Goal: Task Accomplishment & Management: Manage account settings

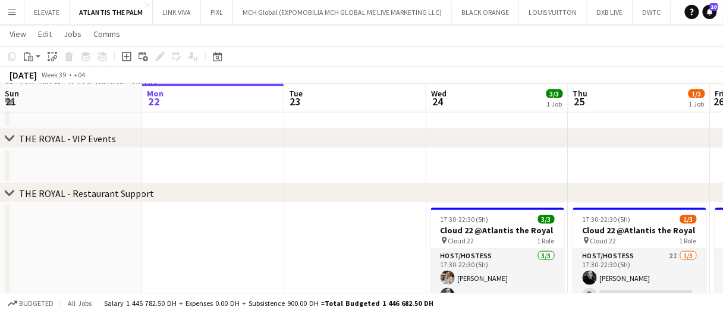
scroll to position [0, 354]
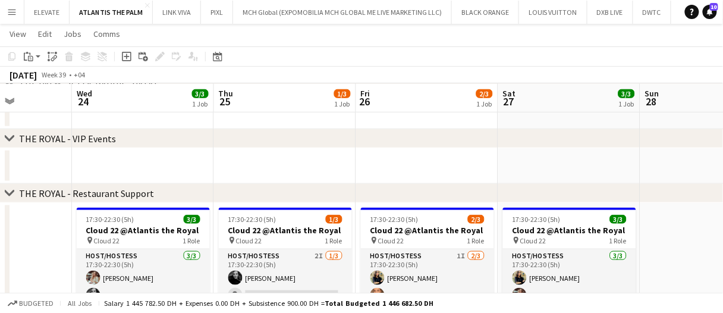
click at [431, 149] on app-date-cell at bounding box center [427, 166] width 142 height 36
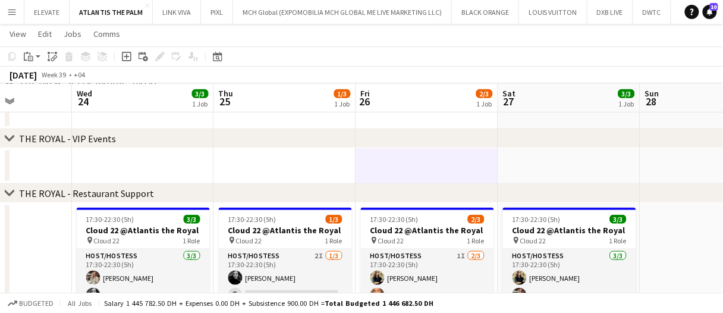
click at [462, 144] on div "chevron-right THE ROYAL - VIP Events" at bounding box center [361, 138] width 723 height 19
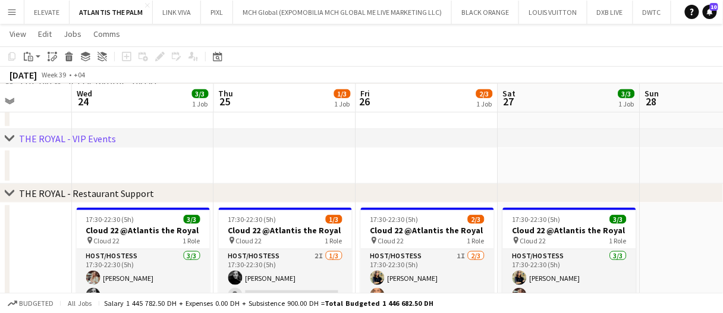
click at [461, 168] on app-date-cell at bounding box center [427, 166] width 142 height 36
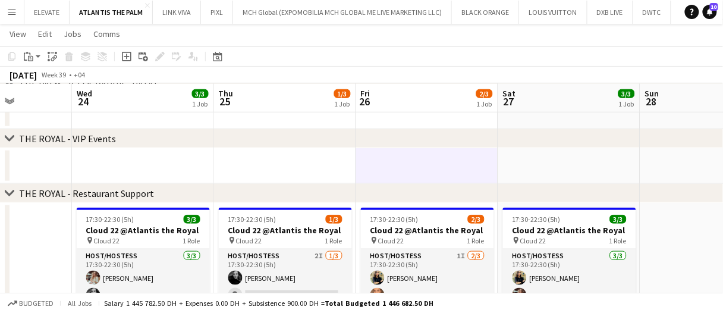
click at [461, 168] on app-date-cell at bounding box center [427, 166] width 142 height 36
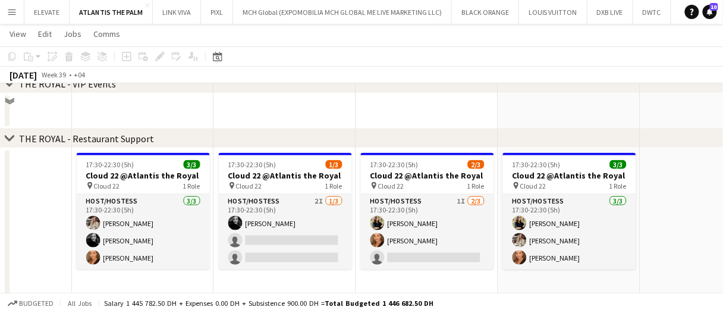
scroll to position [204, 0]
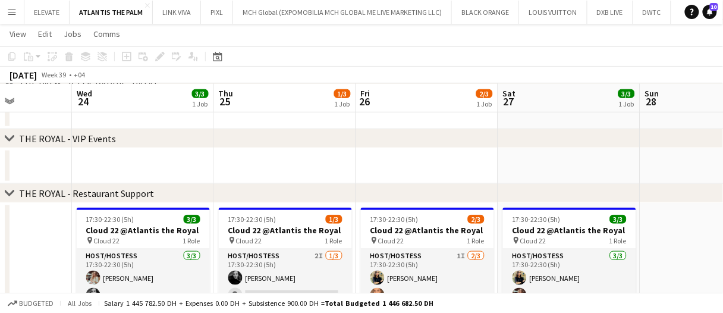
click at [411, 177] on app-date-cell at bounding box center [427, 166] width 142 height 36
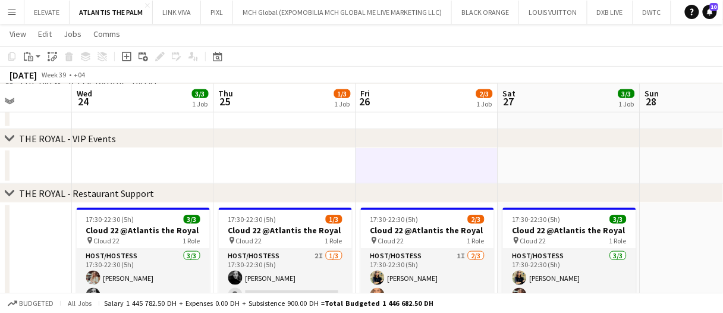
click at [411, 177] on app-date-cell at bounding box center [427, 166] width 142 height 36
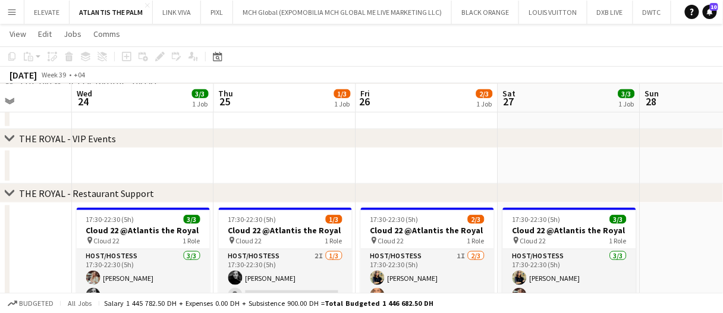
click at [456, 171] on app-date-cell at bounding box center [427, 166] width 142 height 36
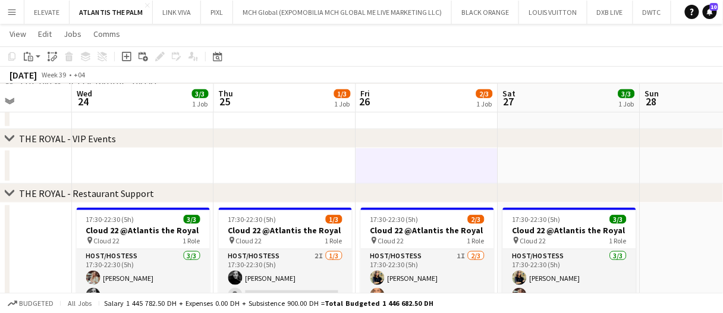
scroll to position [0, 355]
click at [453, 158] on app-date-cell at bounding box center [426, 166] width 142 height 36
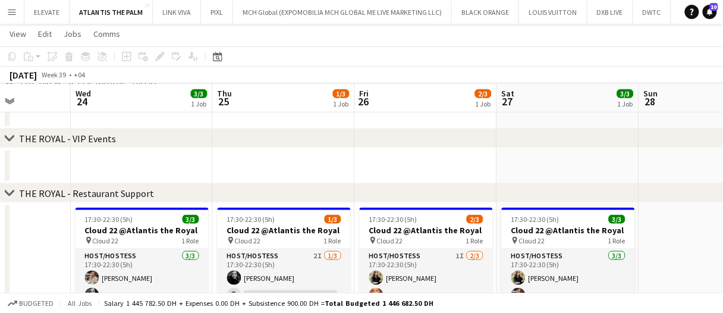
click at [619, 171] on app-date-cell at bounding box center [568, 166] width 142 height 36
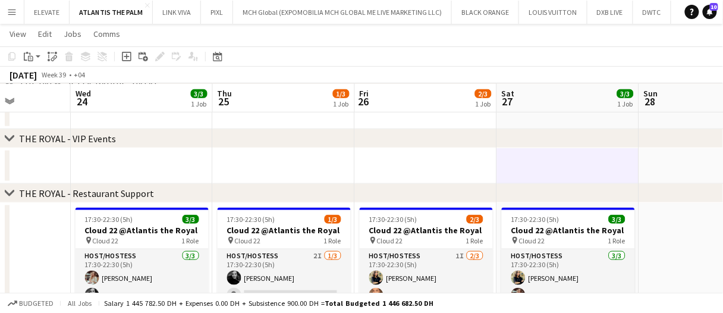
click at [619, 171] on app-date-cell at bounding box center [568, 166] width 142 height 36
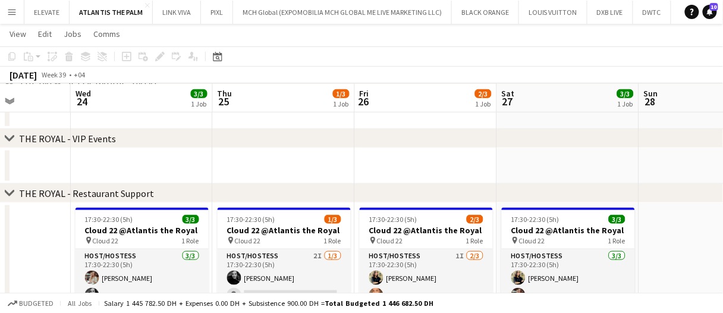
click at [456, 162] on app-date-cell at bounding box center [426, 166] width 142 height 36
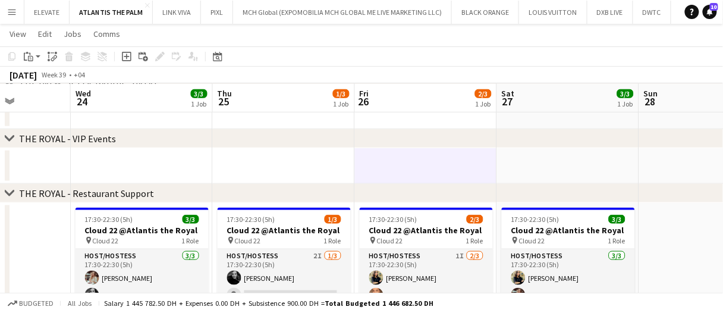
click at [456, 162] on app-date-cell at bounding box center [426, 166] width 142 height 36
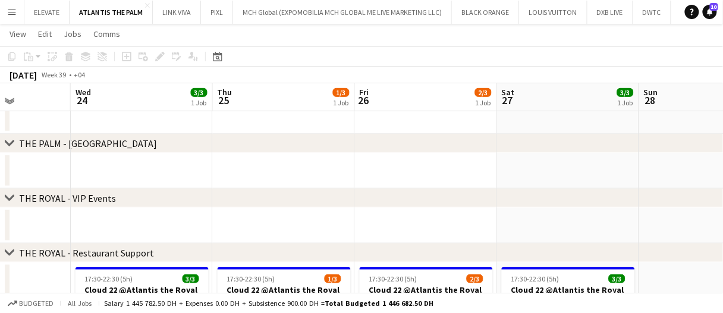
scroll to position [85, 0]
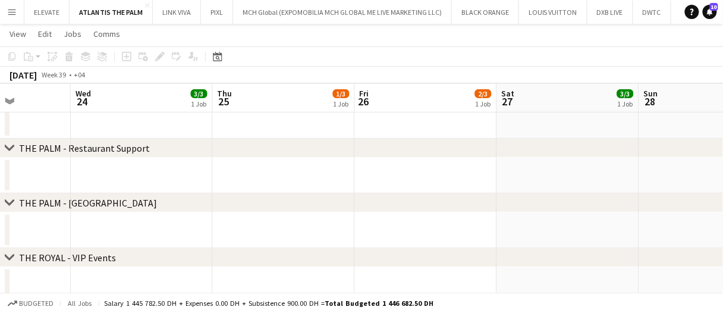
click at [388, 165] on app-date-cell at bounding box center [426, 175] width 142 height 36
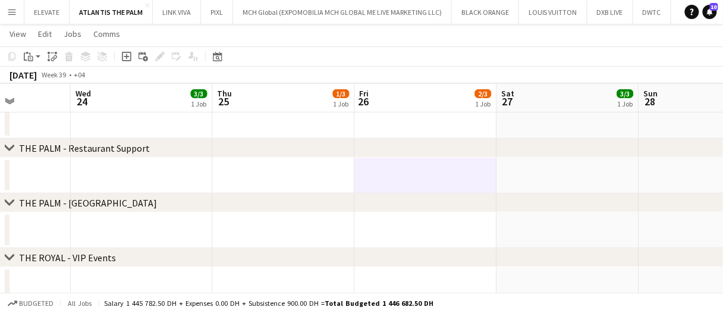
click at [388, 165] on app-date-cell at bounding box center [426, 175] width 142 height 36
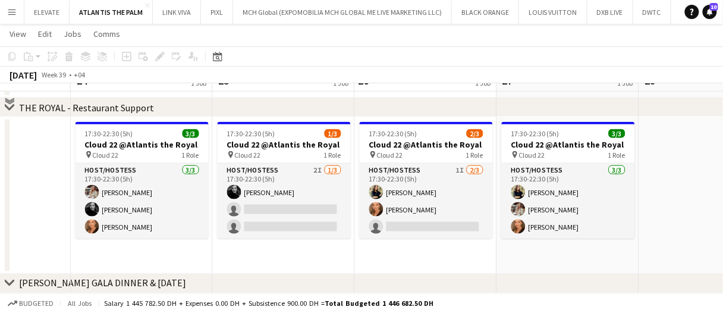
scroll to position [265, 0]
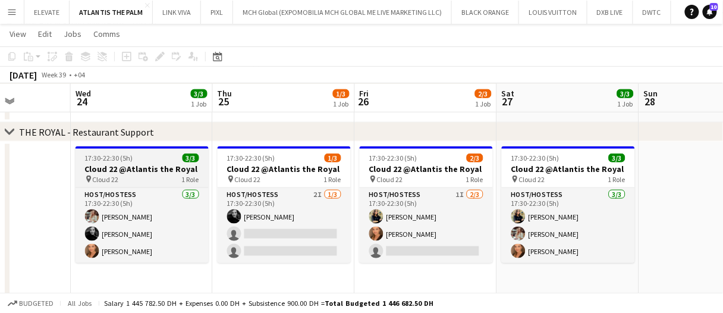
click at [171, 177] on div "pin Cloud 22 1 Role" at bounding box center [141, 179] width 133 height 10
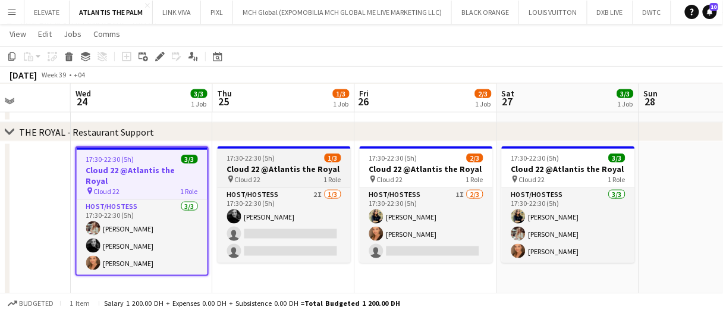
click at [264, 167] on h3 "Cloud 22 @Atlantis the Royal" at bounding box center [284, 168] width 133 height 11
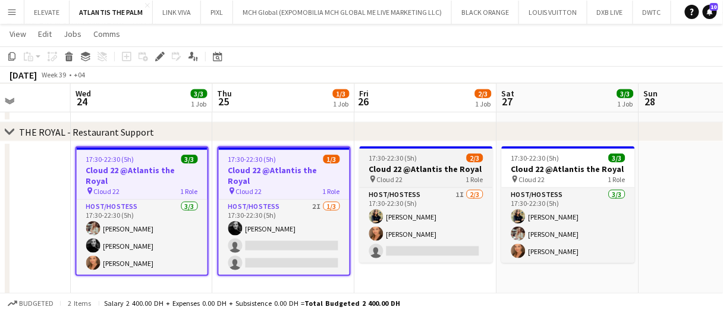
click at [398, 168] on h3 "Cloud 22 @Atlantis the Royal" at bounding box center [426, 168] width 133 height 11
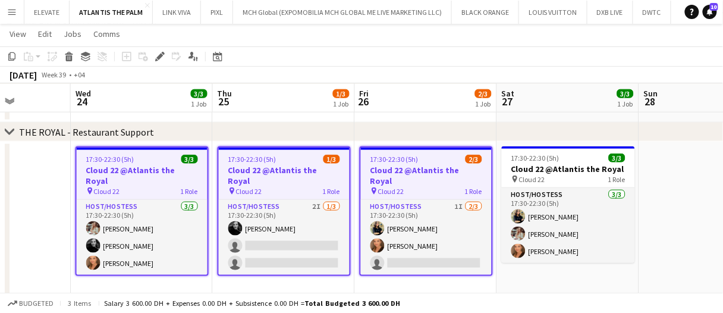
drag, startPoint x: 566, startPoint y: 166, endPoint x: 262, endPoint y: 112, distance: 308.4
click at [566, 165] on h3 "Cloud 22 @Atlantis the Royal" at bounding box center [568, 168] width 133 height 11
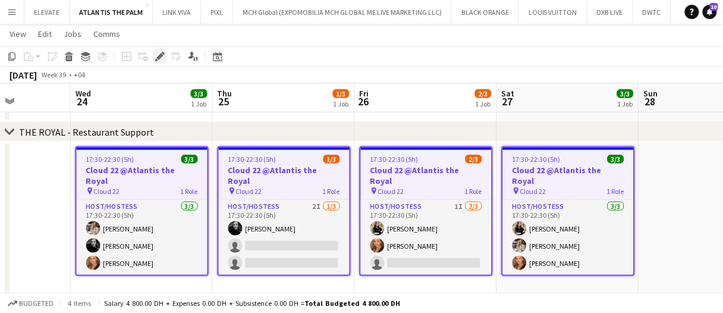
click at [156, 57] on icon "Edit" at bounding box center [160, 57] width 10 height 10
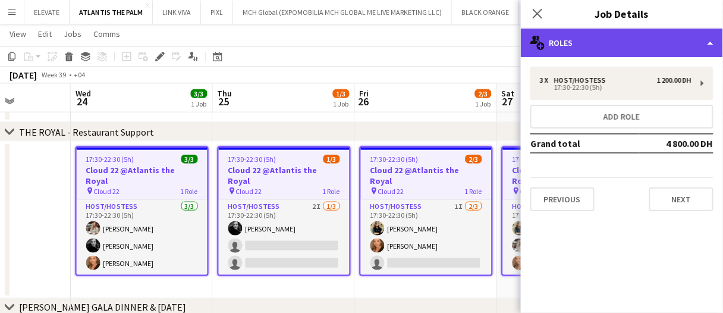
click at [556, 51] on div "multiple-users-add Roles" at bounding box center [622, 43] width 202 height 29
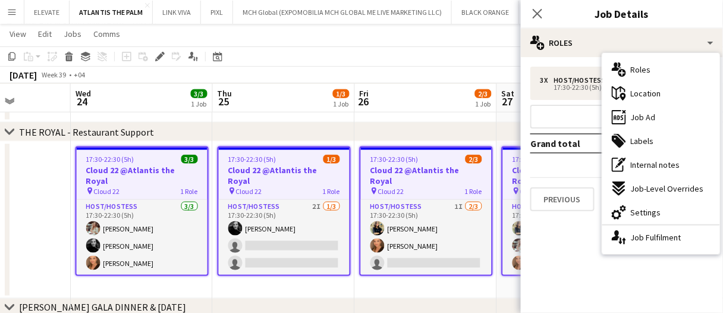
click at [569, 173] on div "3 x Host/Hostess 1 200.00 DH 17:30-22:30 (5h) Add role Grand total 4 800.00 DH …" at bounding box center [622, 139] width 202 height 144
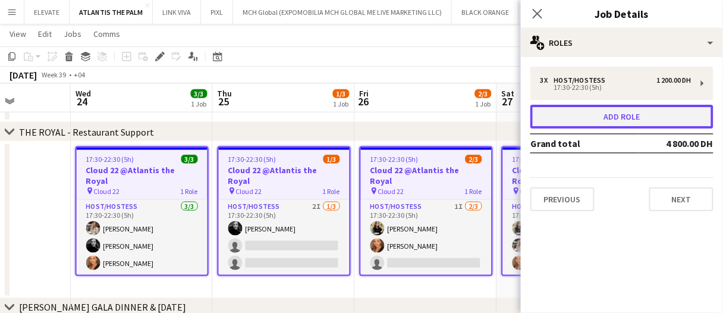
click at [625, 126] on button "Add role" at bounding box center [621, 117] width 183 height 24
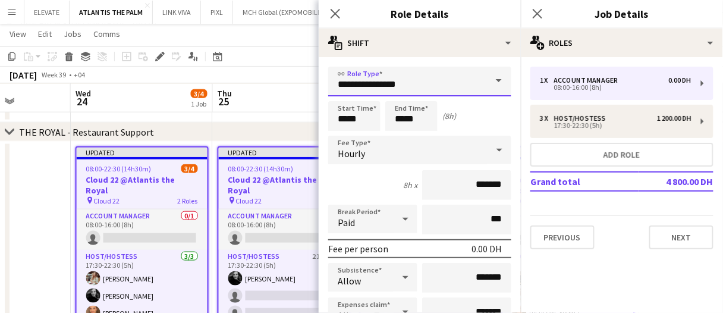
drag, startPoint x: 438, startPoint y: 84, endPoint x: 295, endPoint y: 77, distance: 143.4
click at [295, 77] on body "Menu Boards Boards Boards All jobs Status Workforce Workforce My Workforce Recr…" at bounding box center [361, 78] width 723 height 686
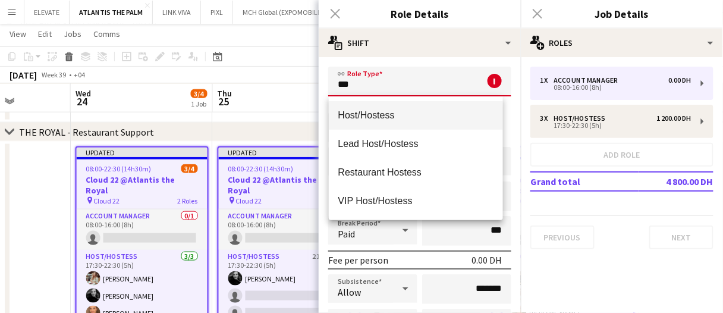
click at [392, 101] on mat-option "Host/Hostess" at bounding box center [416, 115] width 174 height 29
type input "**********"
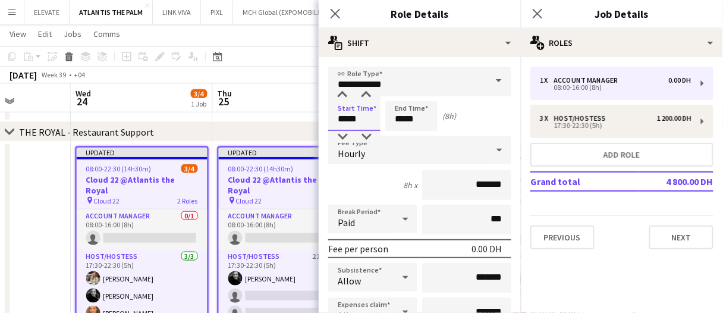
drag, startPoint x: 341, startPoint y: 125, endPoint x: 233, endPoint y: 123, distance: 108.2
click at [232, 124] on body "Menu Boards Boards Boards All jobs Status Workforce Workforce My Workforce Recr…" at bounding box center [361, 78] width 723 height 686
type input "*****"
click at [574, 138] on div "1 x Account Manager 0.00 DH 08:00-16:00 (8h) 3 x Host/Hostess 1 200.00 DH 17:30…" at bounding box center [622, 158] width 202 height 182
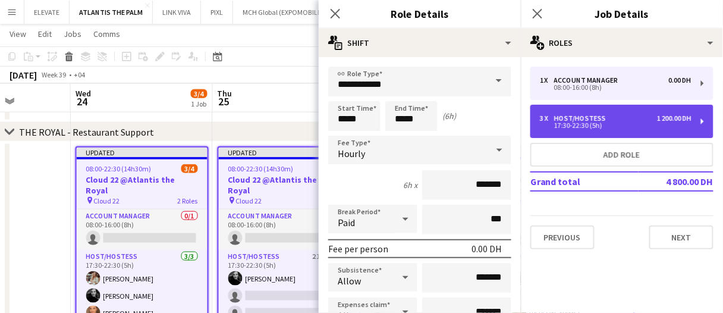
click at [585, 117] on div "Host/Hostess" at bounding box center [582, 118] width 56 height 8
type input "*****"
type input "********"
type input "*"
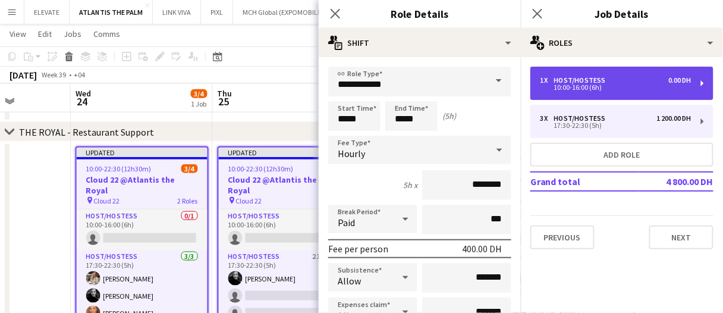
click at [596, 94] on div "1 x Host/Hostess 0.00 DH 10:00-16:00 (6h)" at bounding box center [621, 83] width 183 height 33
type input "*****"
type input "*******"
type input "*"
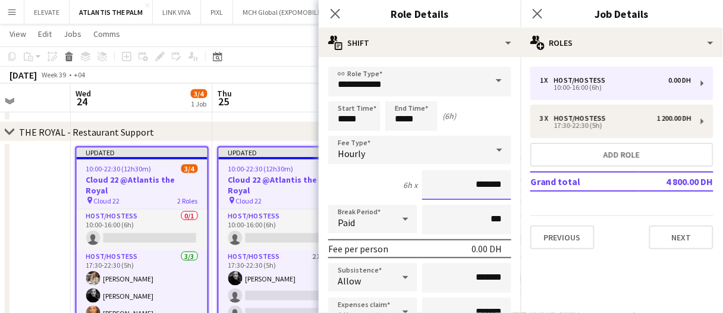
click at [450, 188] on input "*******" at bounding box center [466, 185] width 89 height 30
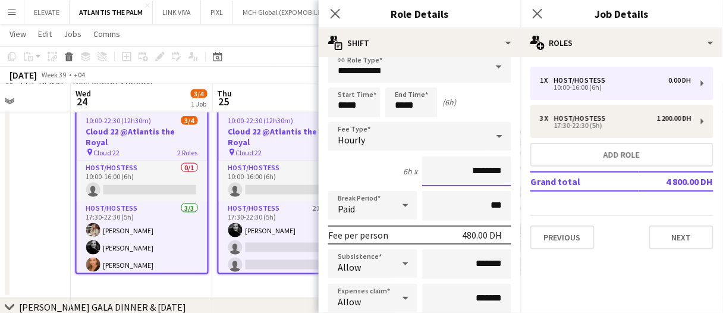
scroll to position [0, 0]
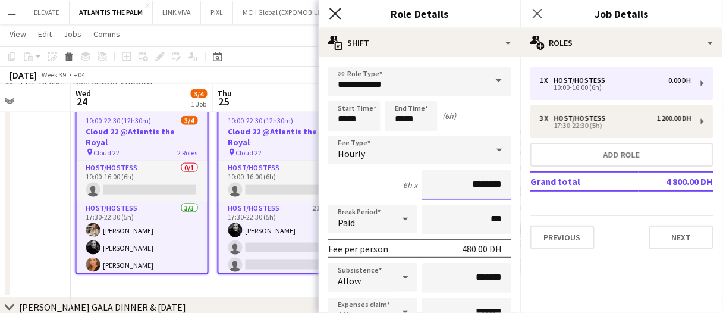
type input "********"
click at [339, 12] on icon "Close pop-in" at bounding box center [334, 13] width 11 height 11
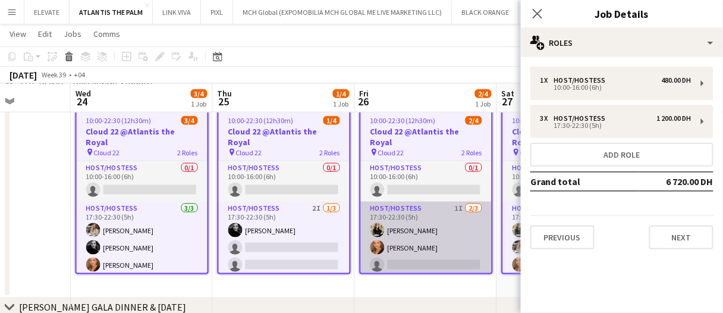
click at [401, 234] on app-card-role "Host/Hostess 1I 2/3 17:30-22:30 (5h) maria margherita Maryna Demchenko single-n…" at bounding box center [426, 238] width 131 height 75
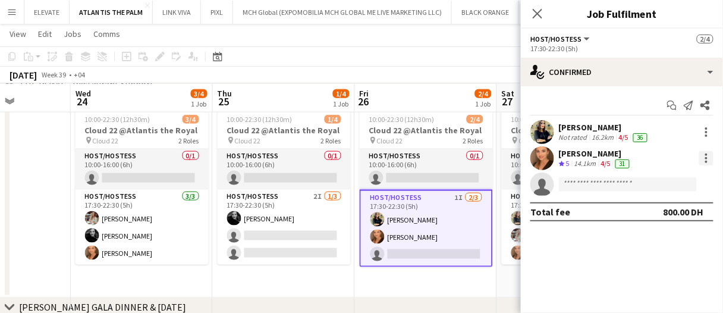
click at [707, 155] on div at bounding box center [706, 154] width 2 height 2
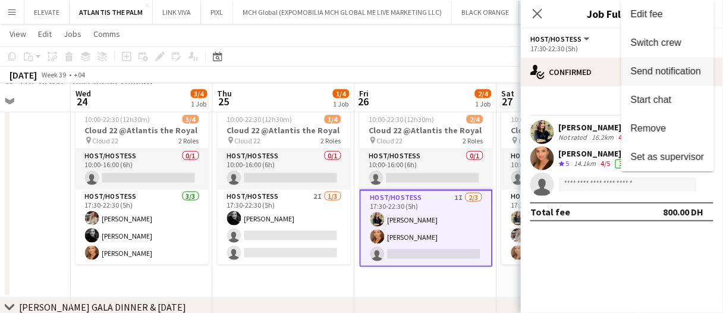
drag, startPoint x: 679, startPoint y: 53, endPoint x: 656, endPoint y: 70, distance: 28.1
click at [679, 53] on button "Switch crew" at bounding box center [667, 43] width 93 height 29
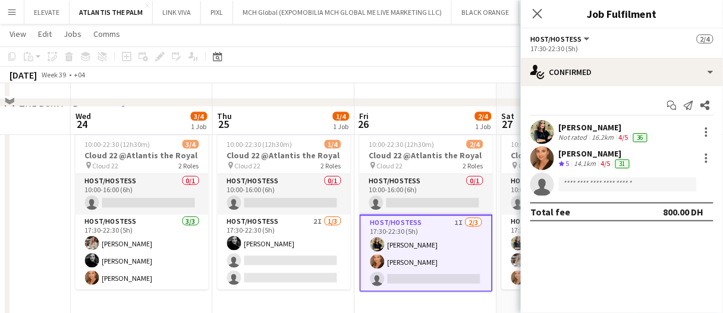
scroll to position [338, 0]
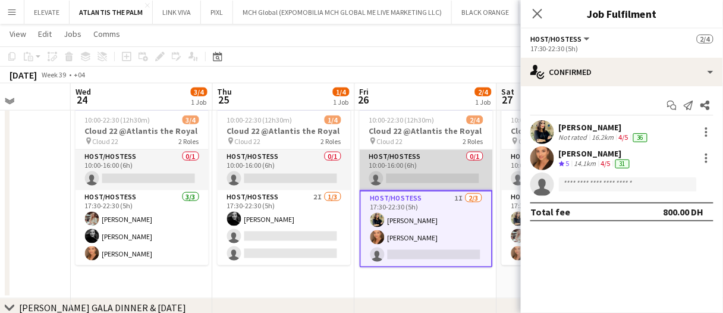
click at [429, 174] on app-card-role "Host/Hostess 0/1 10:00-16:00 (6h) single-neutral-actions" at bounding box center [426, 170] width 133 height 40
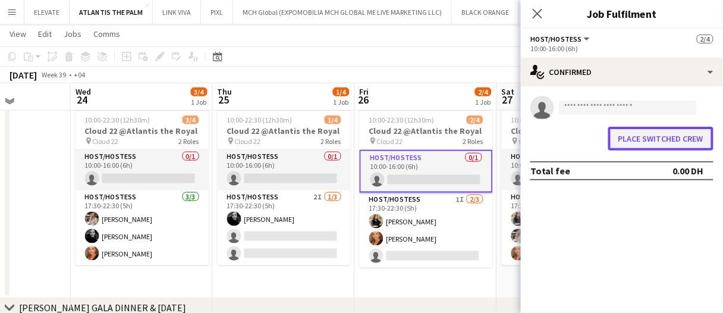
click at [699, 131] on button "Place switched crew" at bounding box center [660, 139] width 105 height 24
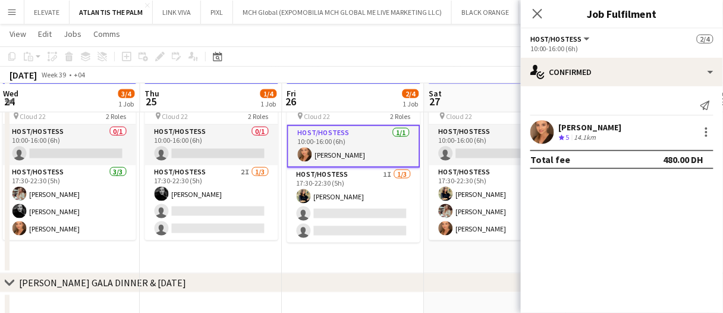
scroll to position [0, 438]
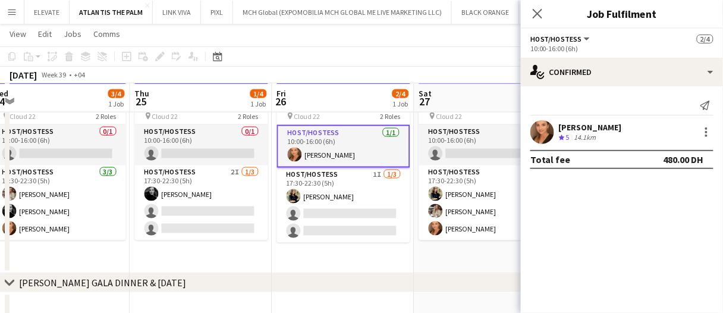
drag, startPoint x: 403, startPoint y: 270, endPoint x: 376, endPoint y: 270, distance: 26.7
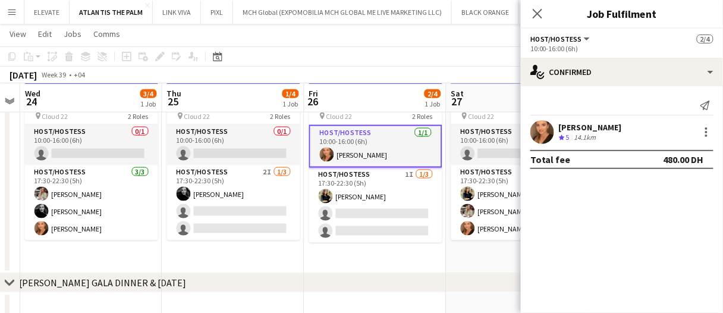
scroll to position [0, 401]
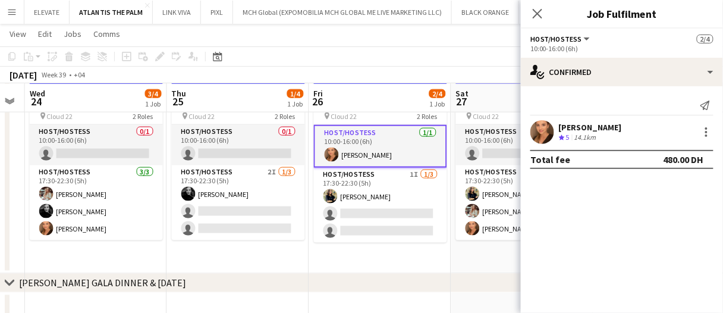
drag, startPoint x: 418, startPoint y: 275, endPoint x: 456, endPoint y: 273, distance: 38.7
drag, startPoint x: 363, startPoint y: 256, endPoint x: 385, endPoint y: 248, distance: 22.7
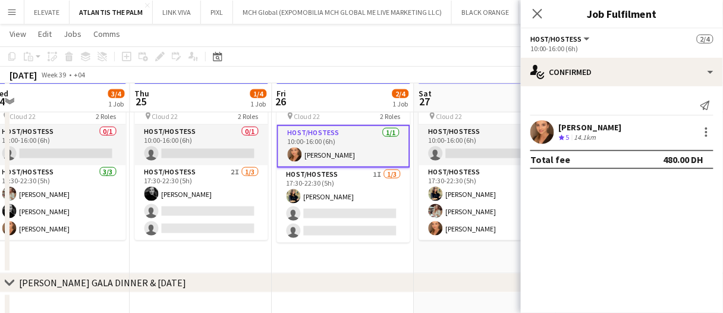
scroll to position [0, 437]
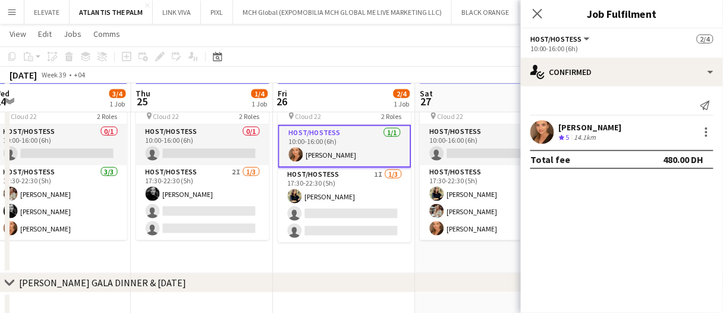
click at [316, 263] on app-date-cell "Updated 10:00-22:30 (12h30m) 2/4 Cloud 22 @Atlantis the Royal pin Cloud 22 2 Ro…" at bounding box center [344, 171] width 142 height 204
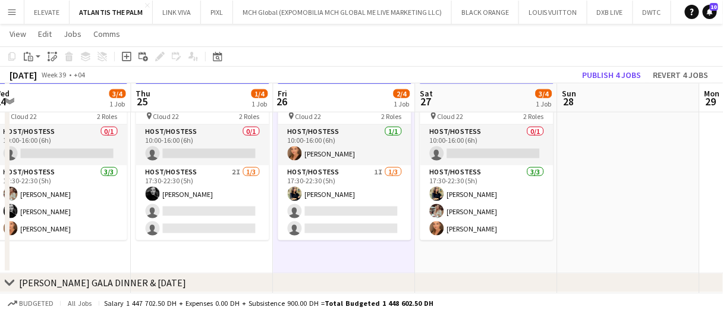
click at [316, 263] on app-date-cell "Updated 10:00-22:30 (12h30m) 2/4 Cloud 22 @Atlantis the Royal pin Cloud 22 2 Ro…" at bounding box center [344, 171] width 142 height 204
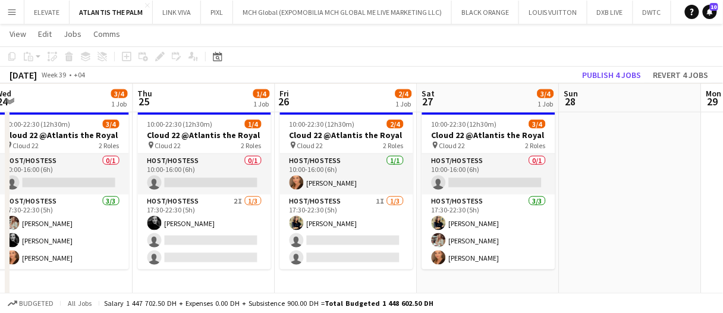
scroll to position [305, 0]
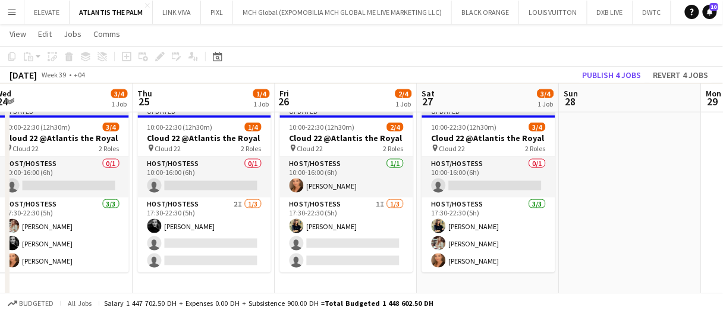
drag, startPoint x: 594, startPoint y: 267, endPoint x: 600, endPoint y: 238, distance: 30.2
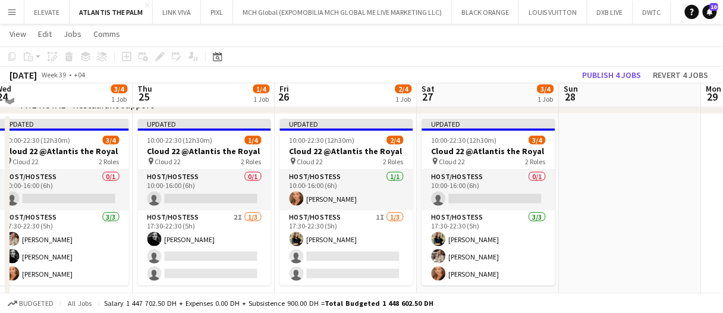
scroll to position [287, 0]
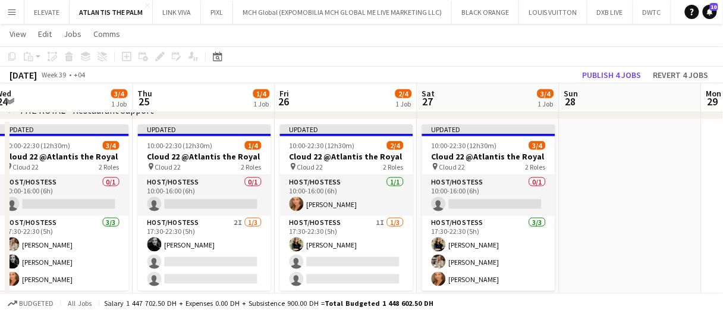
drag, startPoint x: 600, startPoint y: 239, endPoint x: 597, endPoint y: 247, distance: 8.8
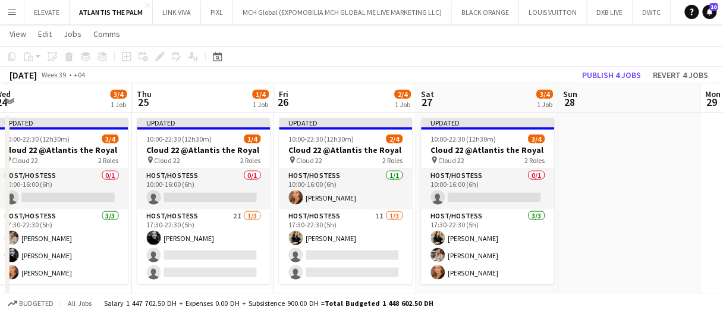
scroll to position [295, 0]
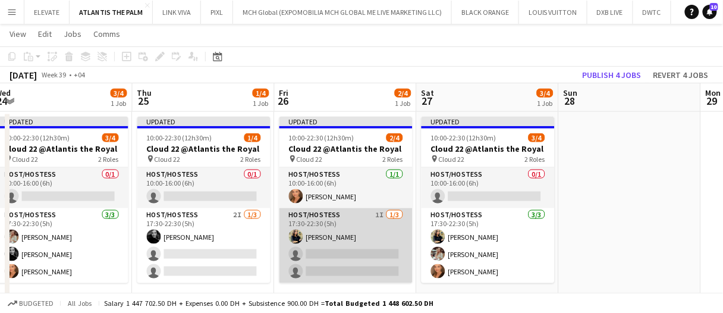
click at [387, 261] on app-card-role "Host/Hostess 1I 1/3 17:30-22:30 (5h) maria margherita single-neutral-actions si…" at bounding box center [345, 245] width 133 height 75
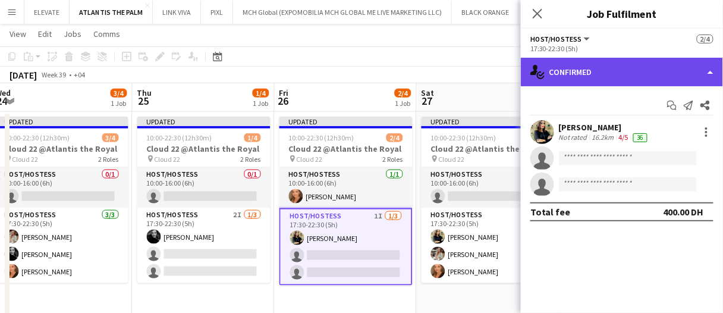
click at [619, 77] on div "single-neutral-actions-check-2 Confirmed" at bounding box center [622, 72] width 202 height 29
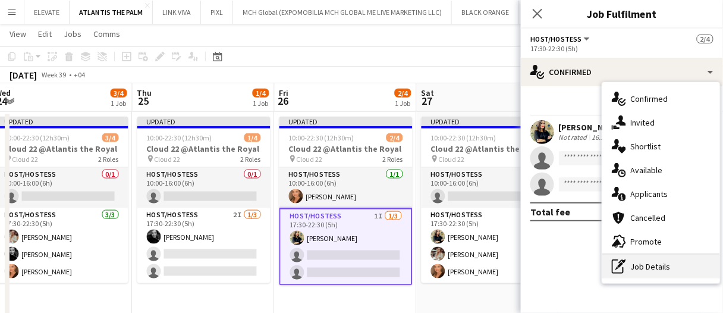
click at [670, 264] on div "pen-write Job Details" at bounding box center [661, 266] width 118 height 24
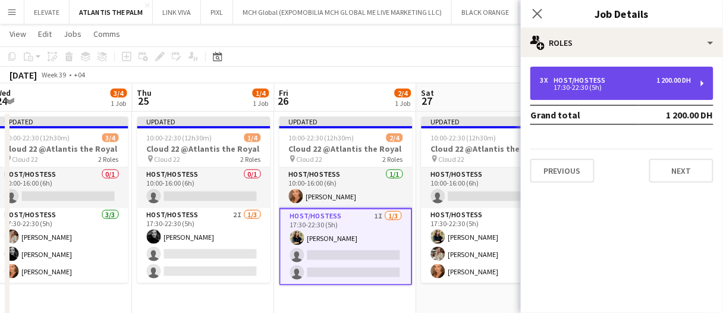
click at [594, 90] on div "17:30-22:30 (5h)" at bounding box center [616, 87] width 152 height 6
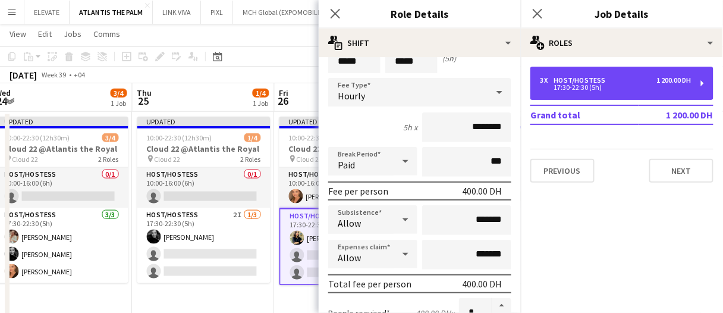
scroll to position [59, 0]
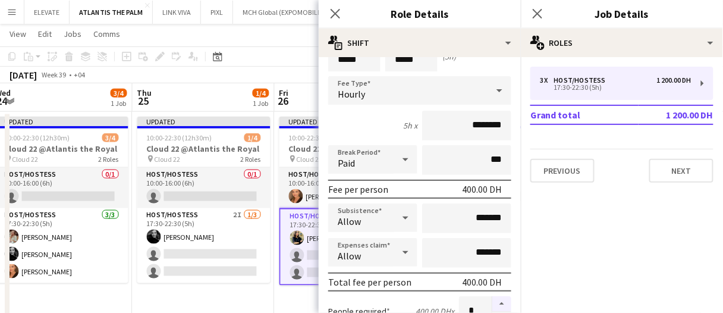
click at [493, 310] on button "button" at bounding box center [501, 303] width 19 height 15
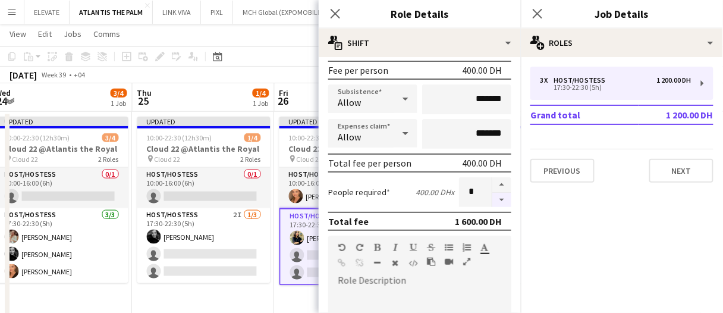
click at [492, 198] on button "button" at bounding box center [501, 200] width 19 height 15
click at [492, 200] on button "button" at bounding box center [501, 200] width 19 height 15
type input "*"
click at [254, 293] on app-date-cell "Updated 10:00-22:30 (12h30m) 1/4 Cloud 22 @Atlantis the Royal pin Cloud 22 2 Ro…" at bounding box center [204, 214] width 142 height 204
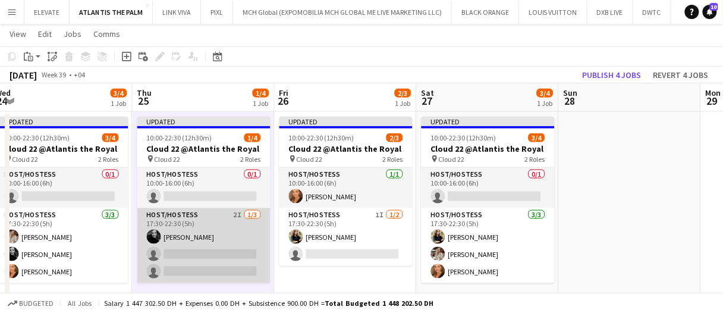
click at [254, 262] on app-card-role "Host/Hostess 2I 1/3 17:30-22:30 (5h) Barbara Szep single-neutral-actions single…" at bounding box center [203, 245] width 133 height 75
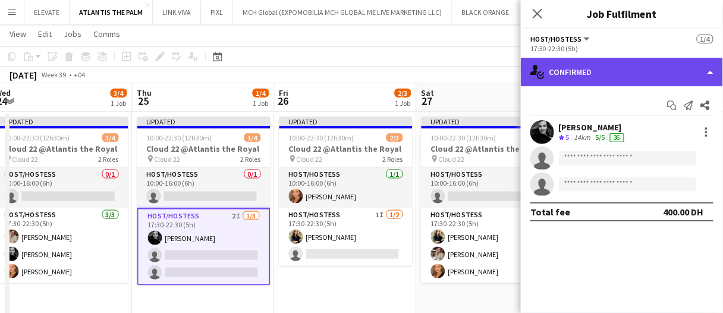
click at [590, 71] on div "single-neutral-actions-check-2 Confirmed" at bounding box center [622, 72] width 202 height 29
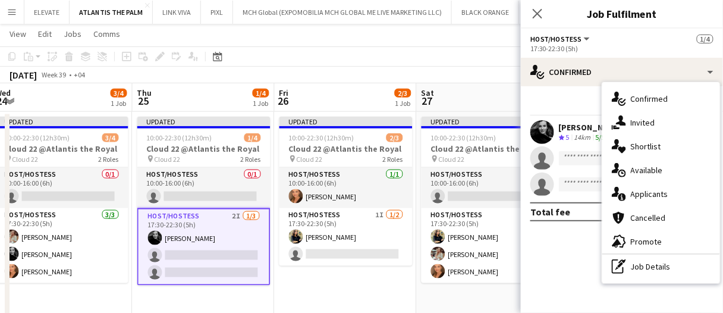
click at [648, 272] on div "pen-write Job Details" at bounding box center [661, 266] width 118 height 24
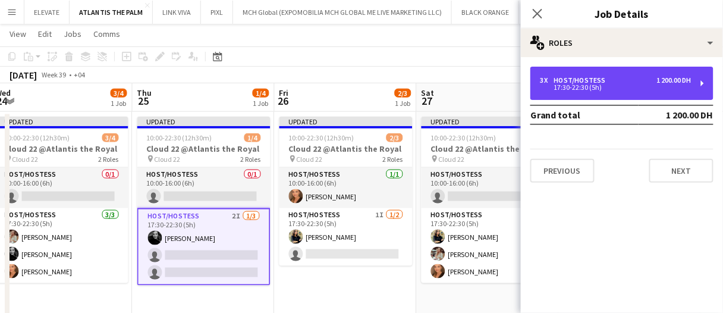
drag, startPoint x: 615, startPoint y: 77, endPoint x: 600, endPoint y: 107, distance: 34.0
click at [615, 77] on div "3 x Host/Hostess 1 200.00 DH" at bounding box center [616, 80] width 152 height 8
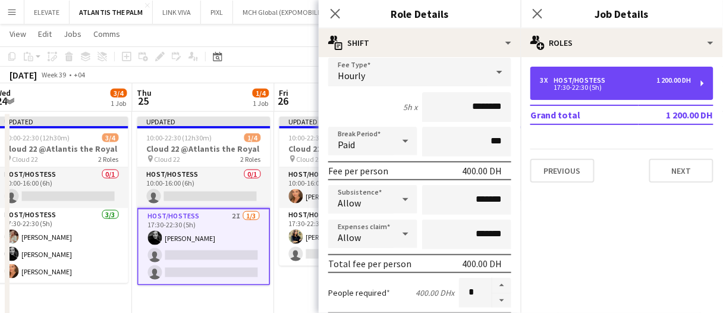
scroll to position [119, 0]
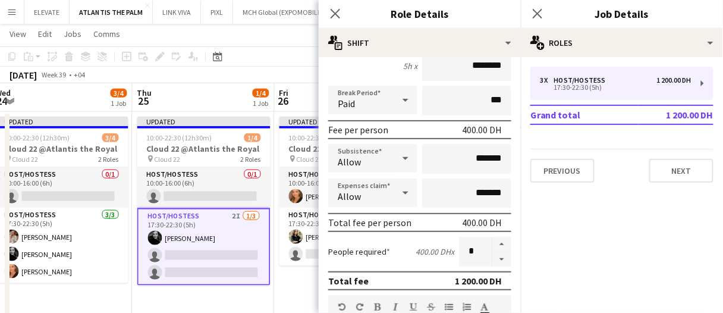
drag, startPoint x: 499, startPoint y: 259, endPoint x: 380, endPoint y: 213, distance: 127.0
click at [499, 259] on button "button" at bounding box center [501, 259] width 19 height 15
type input "*"
click at [251, 84] on app-board-header-date "Thu 25 1/4 1 Job" at bounding box center [204, 97] width 142 height 29
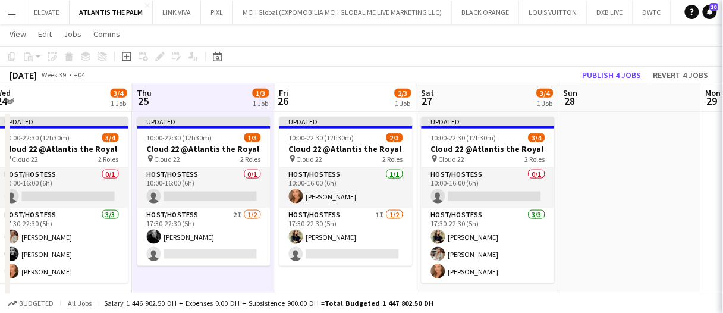
click at [234, 87] on app-board-header-date "Thu 25 1/3 1 Job" at bounding box center [204, 97] width 142 height 29
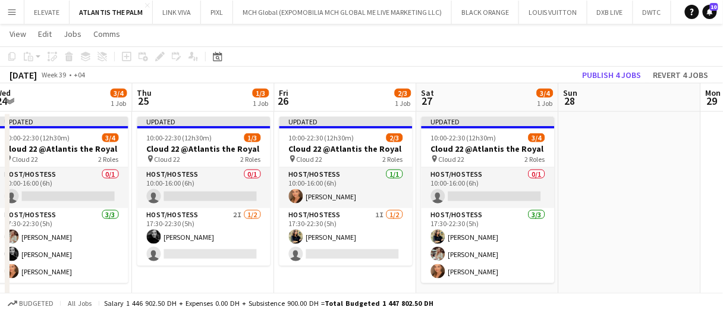
scroll to position [0, 435]
drag, startPoint x: 619, startPoint y: 191, endPoint x: 612, endPoint y: 189, distance: 7.5
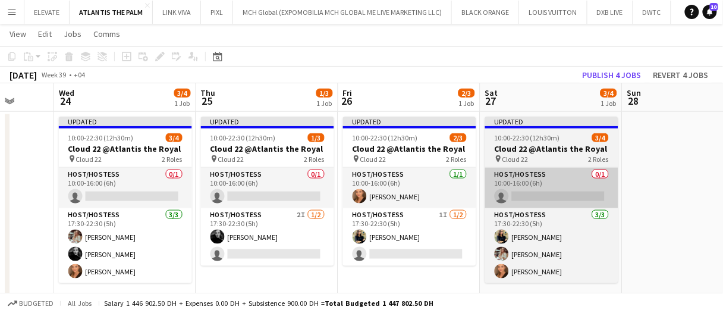
scroll to position [0, 369]
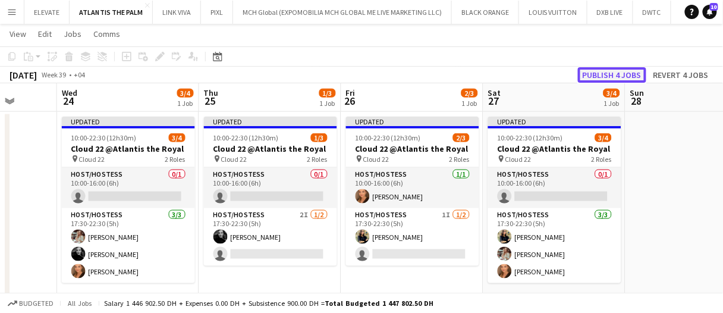
click at [617, 78] on button "Publish 4 jobs" at bounding box center [612, 74] width 68 height 15
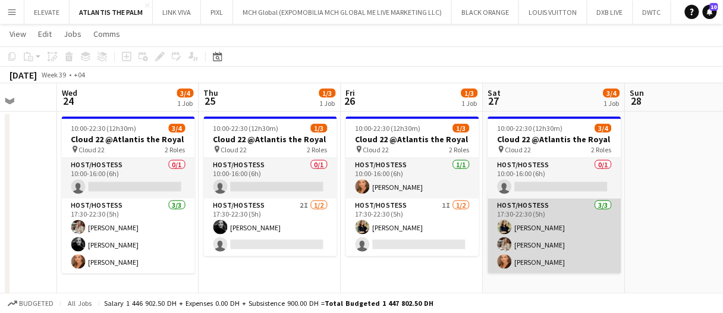
click at [555, 241] on app-card-role "Host/Hostess 3/3 17:30-22:30 (5h) maria margherita Maryna Tsypar Maryna Demchen…" at bounding box center [554, 235] width 133 height 75
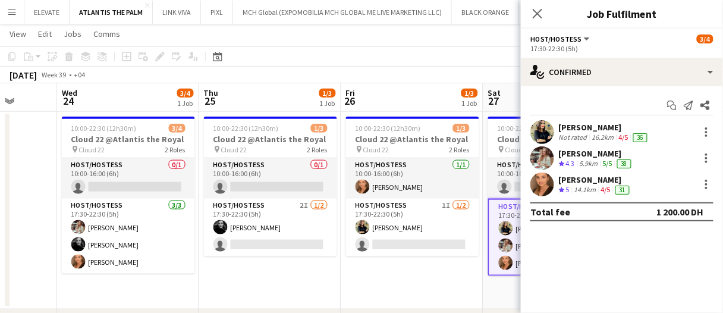
click at [590, 127] on div "maria margherita" at bounding box center [604, 127] width 91 height 11
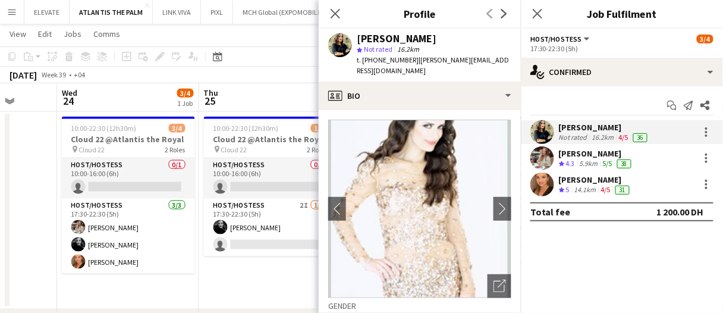
drag, startPoint x: 408, startPoint y: 59, endPoint x: 379, endPoint y: 66, distance: 30.4
click at [379, 66] on div "maria margherita star Not rated 16.2km t. +971505098448 | mary.ok@live.co.uk" at bounding box center [420, 55] width 202 height 53
copy span "505098448"
click at [251, 284] on app-date-cell "10:00-22:30 (12h30m) 1/3 Cloud 22 @Atlantis the Royal pin Cloud 22 2 Roles Host…" at bounding box center [270, 210] width 142 height 197
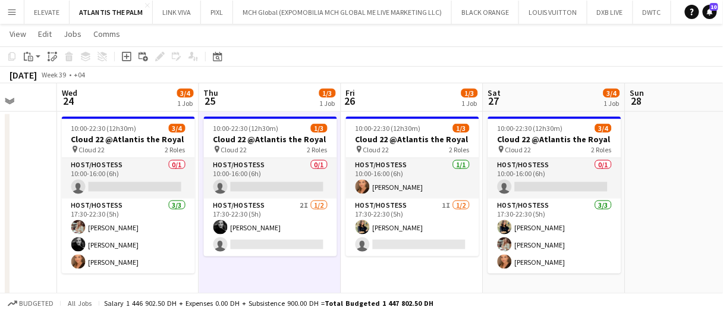
click at [275, 284] on app-date-cell "10:00-22:30 (12h30m) 1/3 Cloud 22 @Atlantis the Royal pin Cloud 22 2 Roles Host…" at bounding box center [270, 210] width 142 height 197
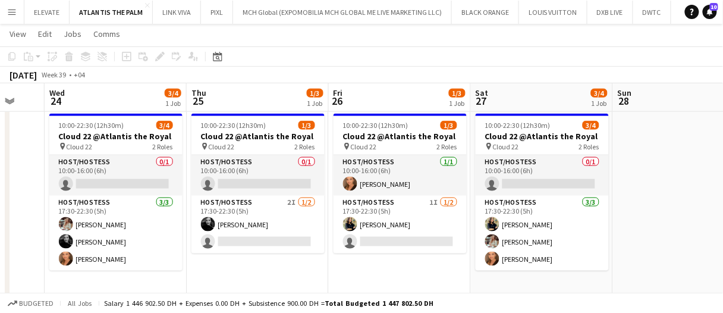
scroll to position [0, 241]
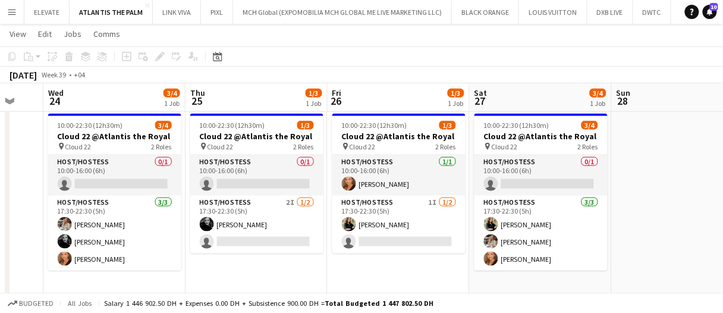
click at [393, 271] on app-date-cell "10:00-22:30 (12h30m) 1/3 Cloud 22 @Atlantis the Royal pin Cloud 22 2 Roles Host…" at bounding box center [398, 207] width 142 height 197
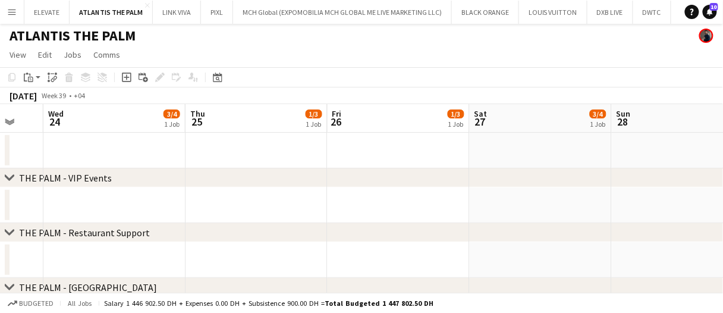
scroll to position [0, 0]
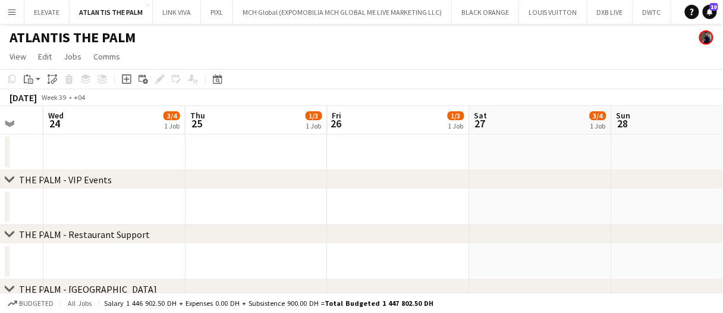
click at [413, 203] on app-date-cell at bounding box center [398, 207] width 142 height 36
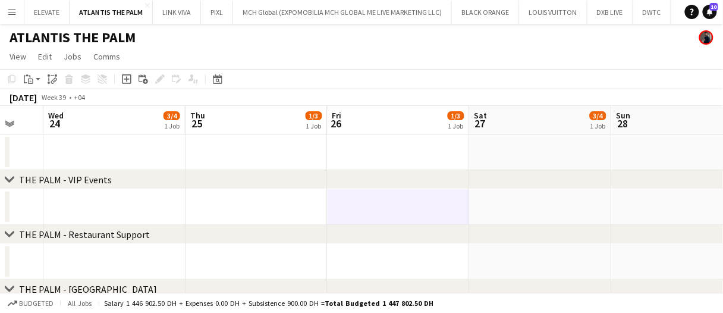
click at [413, 203] on app-date-cell at bounding box center [398, 207] width 142 height 36
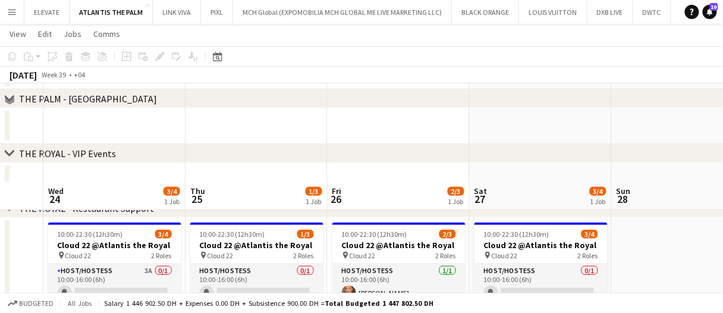
scroll to position [297, 0]
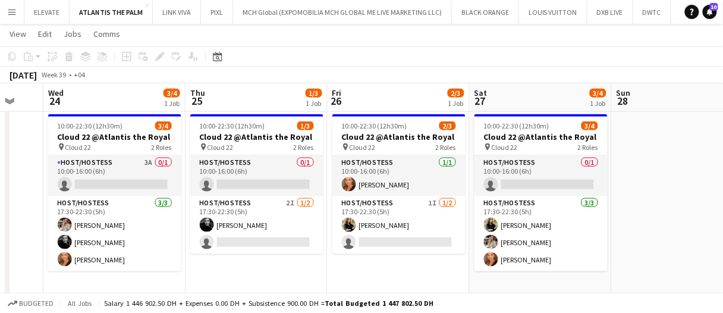
click at [277, 67] on div "September 2025 Week 39 • +04" at bounding box center [361, 75] width 723 height 17
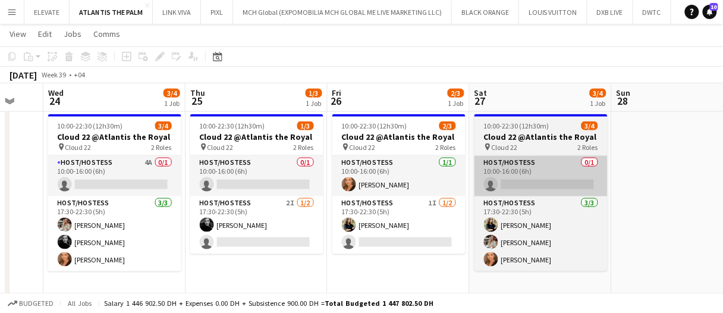
click at [272, 172] on app-card-role "Host/Hostess 0/1 10:00-16:00 (6h) single-neutral-actions" at bounding box center [256, 176] width 133 height 40
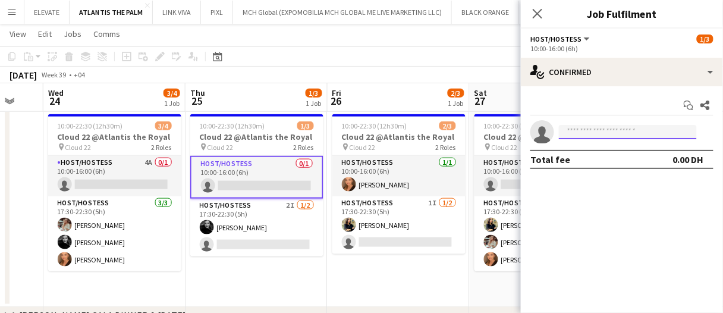
click at [628, 135] on input at bounding box center [628, 132] width 138 height 14
type input "*"
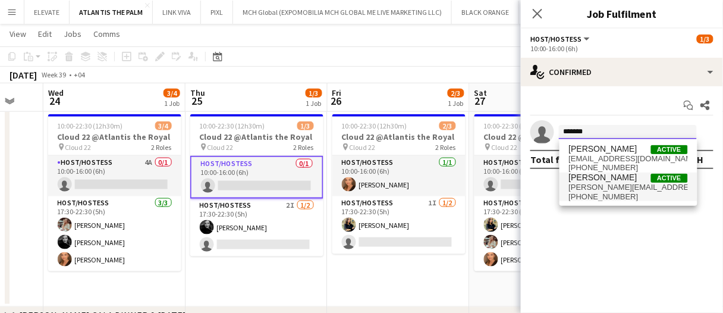
type input "*******"
click at [631, 190] on span "somogyi.barbara02@gmail.com" at bounding box center [628, 187] width 119 height 10
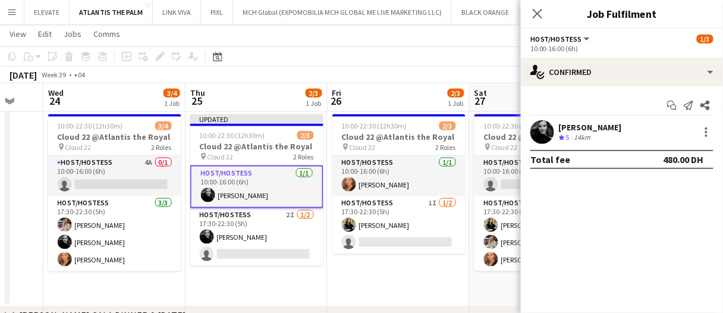
click at [440, 58] on app-toolbar "Copy Paste Paste Ctrl+V Paste with crew Ctrl+Shift+V Paste linked Job Delete Gr…" at bounding box center [361, 56] width 723 height 20
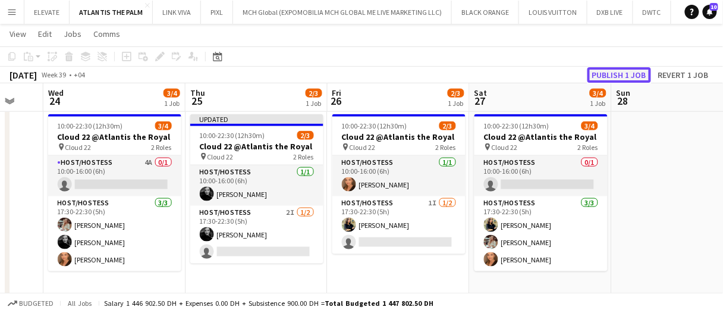
click at [597, 73] on button "Publish 1 job" at bounding box center [619, 74] width 64 height 15
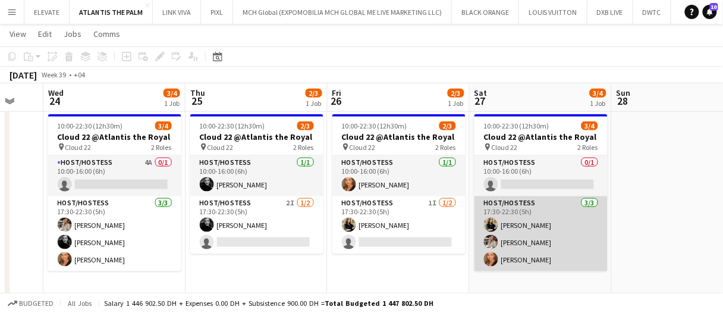
click at [511, 225] on app-card-role "Host/Hostess 3/3 17:30-22:30 (5h) maria margherita Maryna Tsypar Maryna Demchen…" at bounding box center [540, 233] width 133 height 75
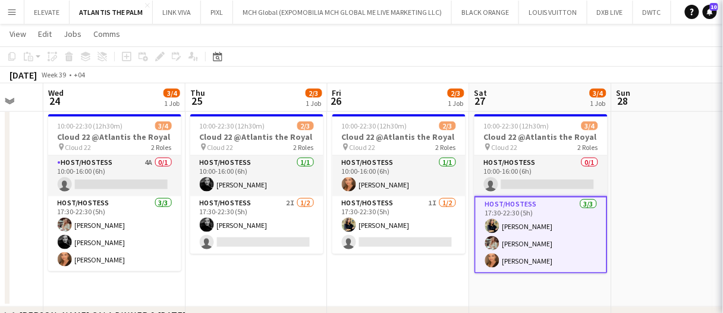
scroll to position [0, 240]
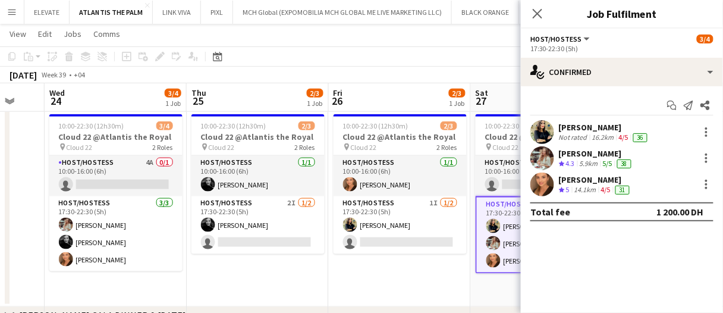
click at [581, 136] on div "Not rated" at bounding box center [574, 138] width 31 height 10
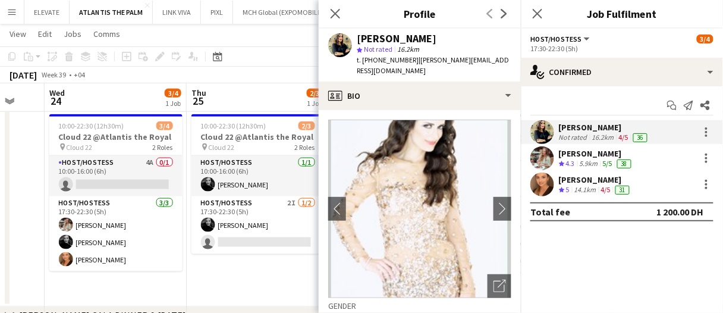
click at [263, 294] on app-date-cell "10:00-22:30 (12h30m) 2/3 Cloud 22 @Atlantis the Royal pin Cloud 22 2 Roles Host…" at bounding box center [258, 207] width 142 height 197
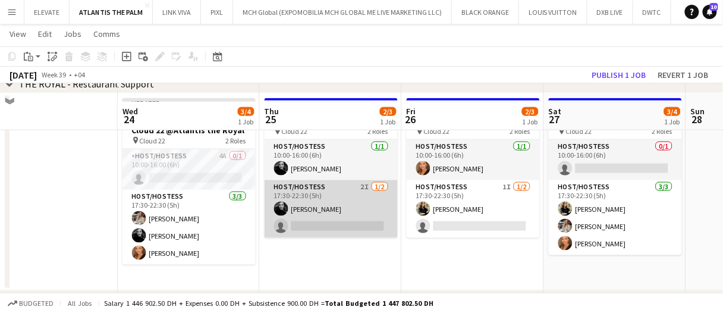
scroll to position [297, 0]
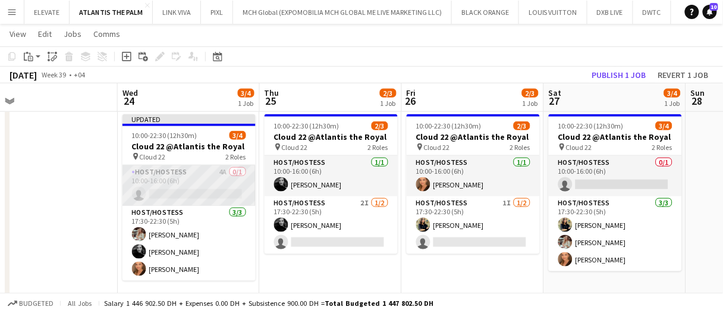
click at [210, 183] on app-card-role "Host/Hostess 4A 0/1 10:00-16:00 (6h) single-neutral-actions" at bounding box center [188, 185] width 133 height 40
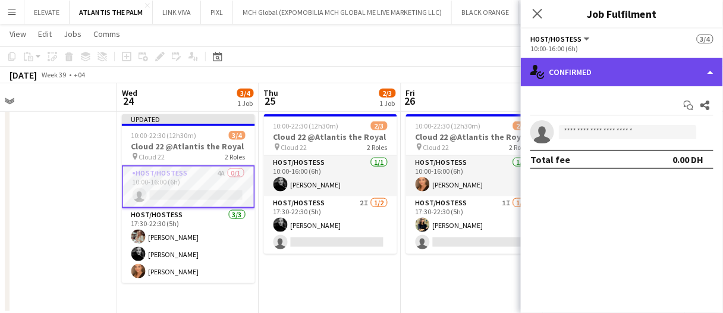
click at [589, 73] on div "single-neutral-actions-check-2 Confirmed" at bounding box center [622, 72] width 202 height 29
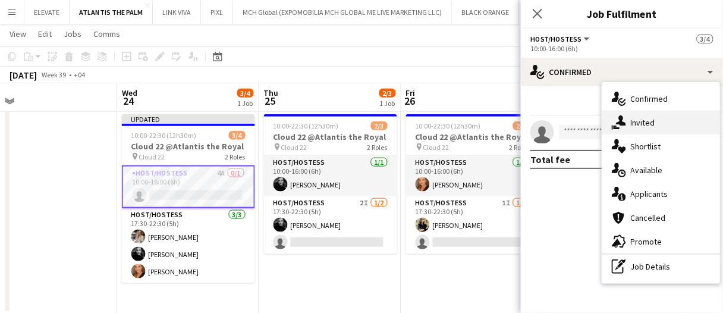
click at [645, 123] on span "Invited" at bounding box center [643, 122] width 24 height 11
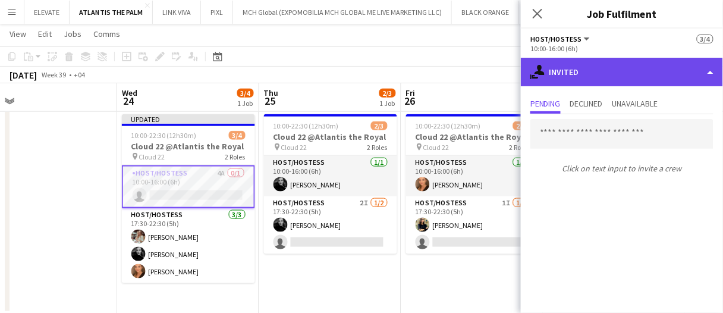
click at [604, 65] on div "single-neutral-actions-share-1 Invited" at bounding box center [622, 72] width 202 height 29
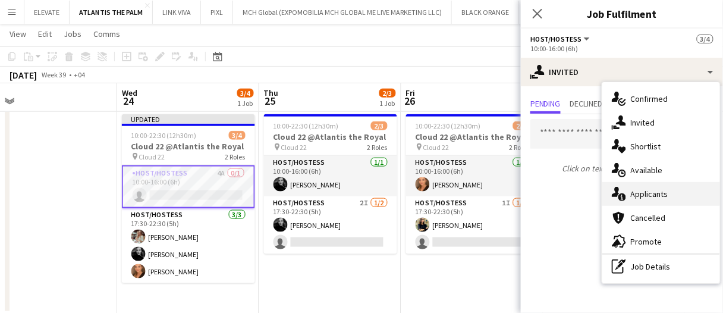
click at [645, 190] on span "Applicants" at bounding box center [649, 193] width 37 height 11
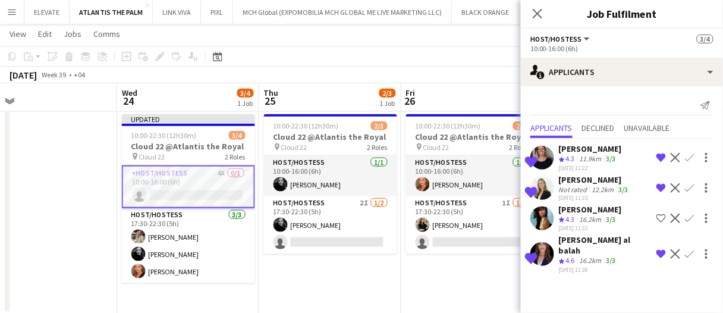
click at [592, 187] on div "12.2km" at bounding box center [603, 189] width 27 height 9
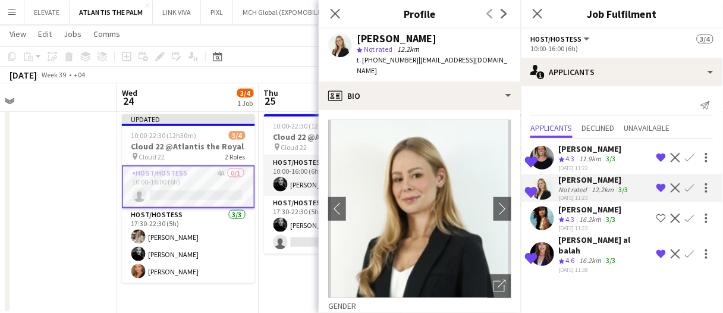
click at [597, 256] on div "16.2km" at bounding box center [590, 261] width 27 height 10
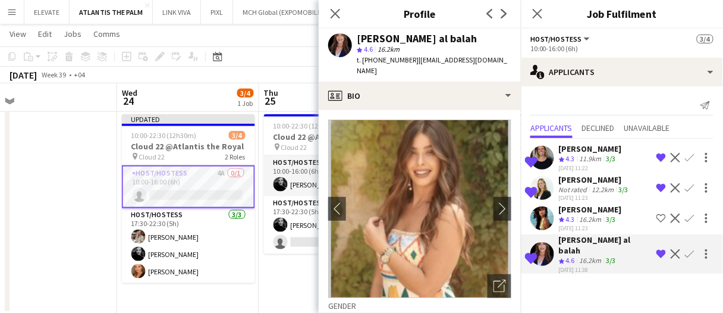
click at [584, 178] on div "Lorna Gambarotto" at bounding box center [595, 179] width 72 height 11
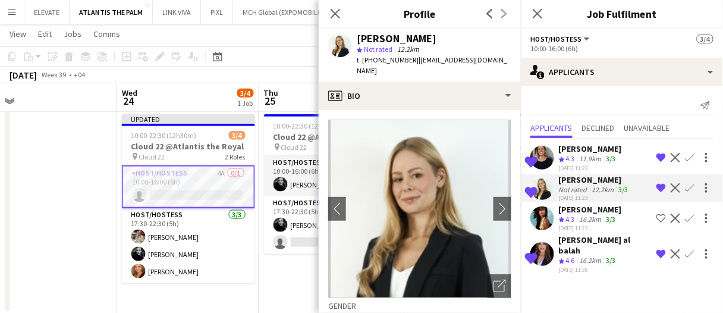
click at [494, 274] on div "Open photos pop-in" at bounding box center [499, 286] width 24 height 24
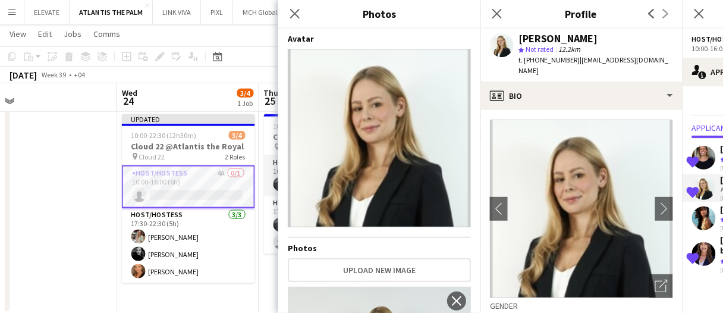
click at [713, 158] on app-user-avatar at bounding box center [704, 158] width 24 height 24
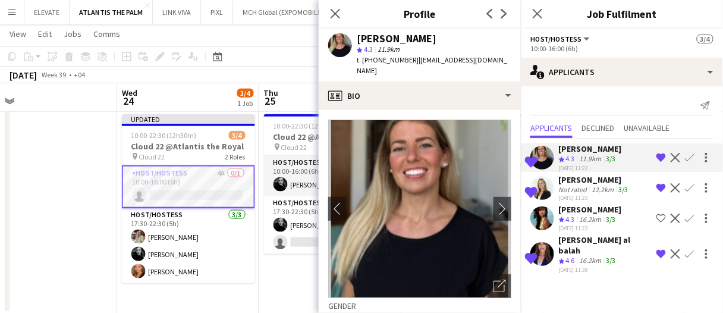
click at [601, 177] on div "Lorna Gambarotto" at bounding box center [595, 179] width 72 height 11
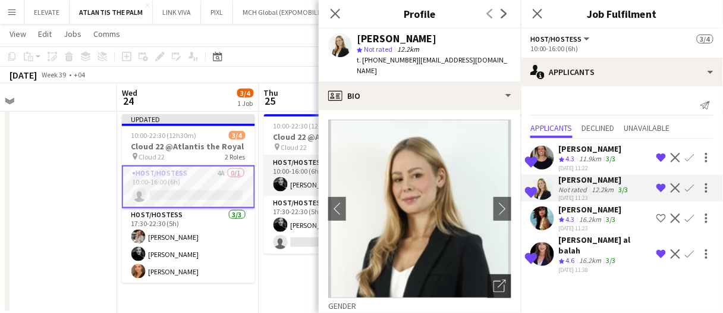
click at [500, 274] on div "Open photos pop-in" at bounding box center [499, 286] width 24 height 24
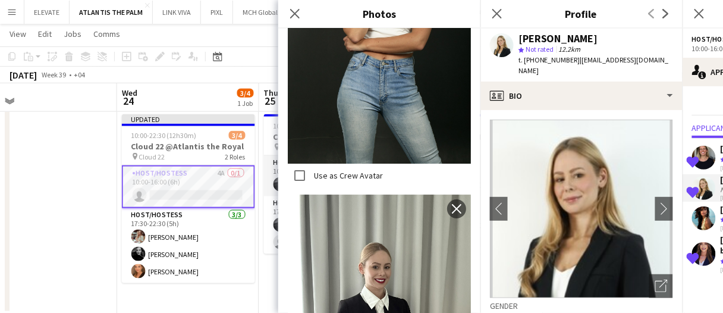
scroll to position [1994, 0]
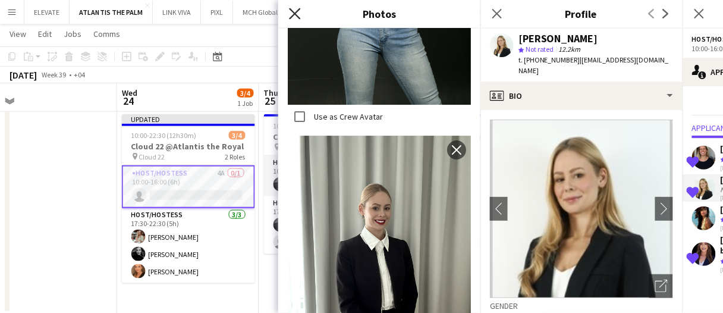
click at [298, 18] on icon "Close pop-in" at bounding box center [294, 13] width 11 height 11
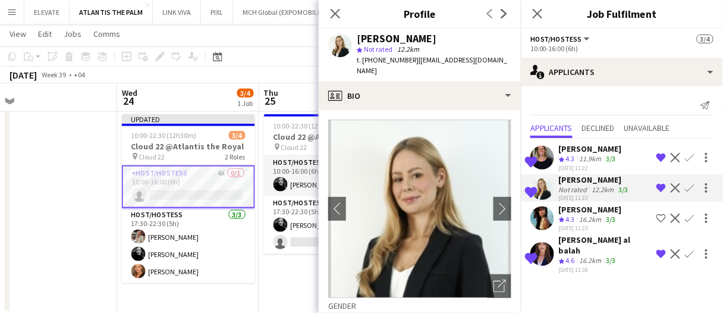
click at [575, 89] on div "Send notification Applicants Declined Unavailable Shortlisted TALITA SOARES Cre…" at bounding box center [622, 185] width 202 height 199
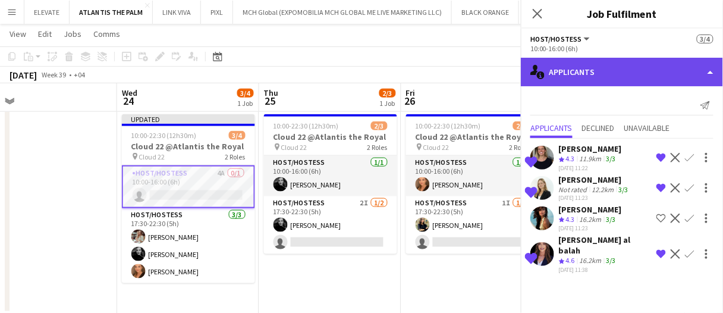
click at [577, 71] on div "single-neutral-actions-information Applicants" at bounding box center [622, 72] width 202 height 29
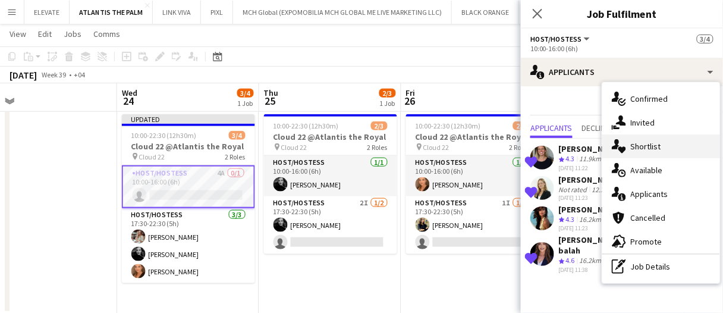
click at [639, 144] on span "Shortlist" at bounding box center [646, 146] width 30 height 11
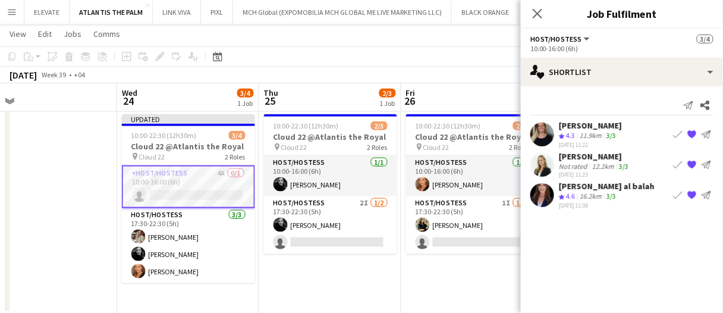
click at [337, 60] on app-toolbar "Copy Paste Paste Ctrl+V Paste with crew Ctrl+Shift+V Paste linked Job Delete Gr…" at bounding box center [361, 56] width 723 height 20
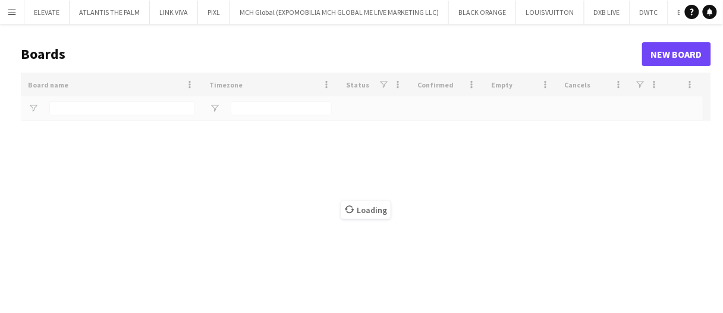
click at [3, 17] on button "Menu" at bounding box center [12, 12] width 24 height 24
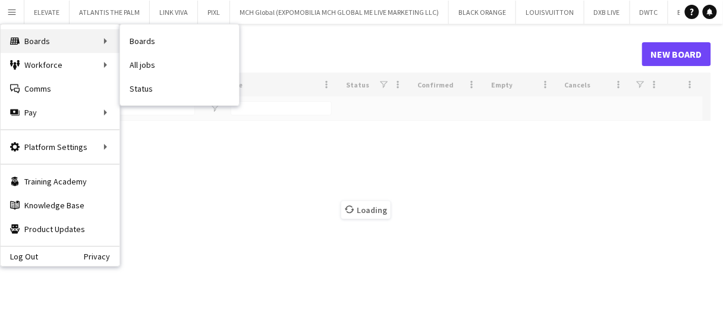
type input "****"
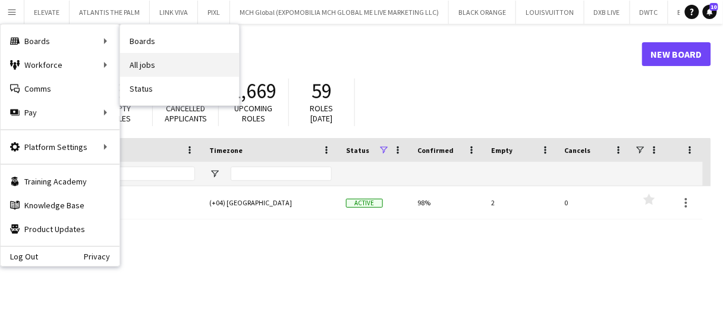
click at [156, 59] on link "All jobs" at bounding box center [179, 65] width 119 height 24
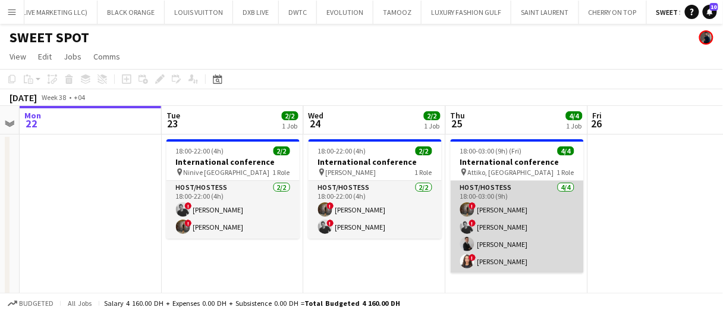
scroll to position [0, 262]
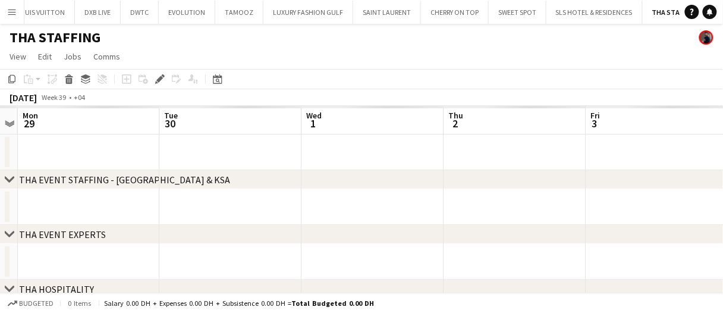
scroll to position [0, 511]
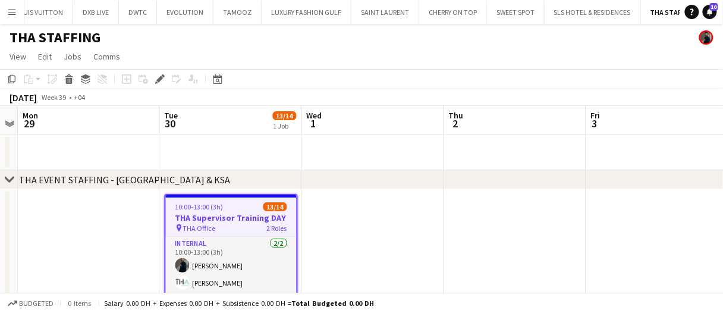
click at [402, 222] on app-date-cell at bounding box center [373, 291] width 142 height 204
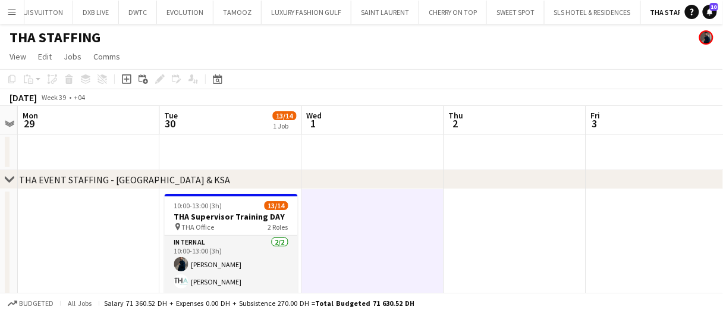
click at [402, 222] on app-date-cell at bounding box center [373, 291] width 142 height 204
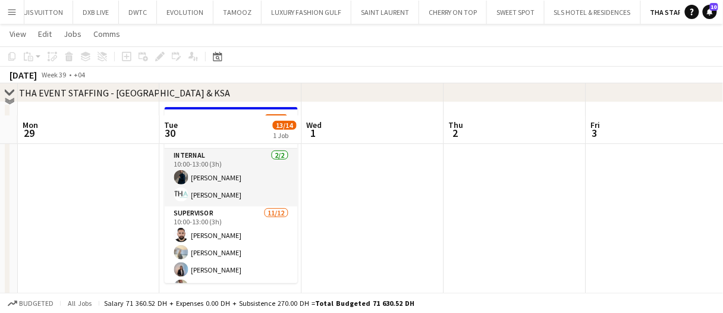
scroll to position [0, 0]
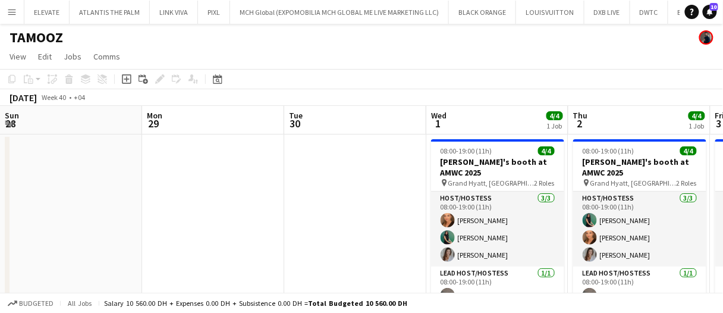
scroll to position [0, 315]
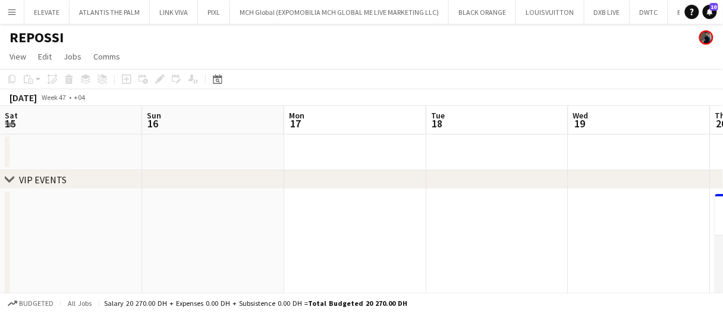
scroll to position [0, 480]
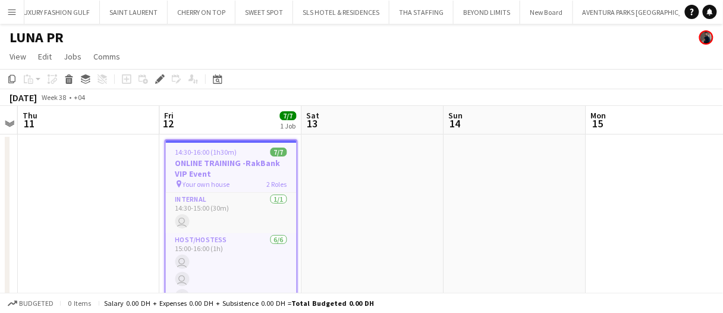
scroll to position [0, 766]
click at [388, 151] on app-date-cell at bounding box center [373, 236] width 142 height 204
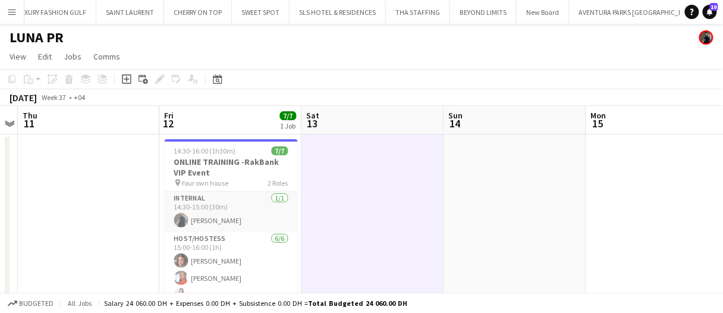
click at [388, 151] on app-date-cell at bounding box center [373, 236] width 142 height 204
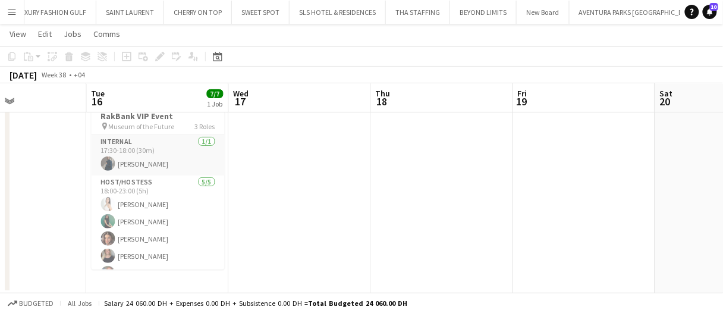
scroll to position [0, 571]
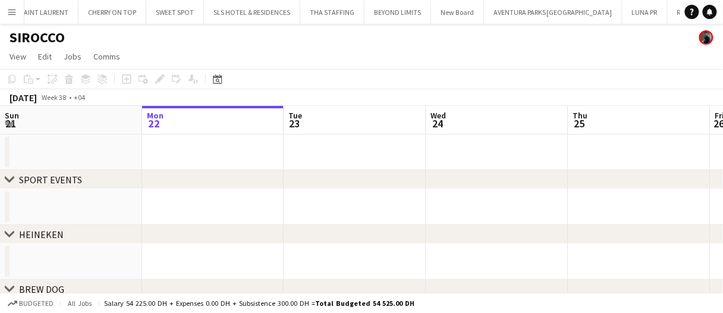
scroll to position [0, 858]
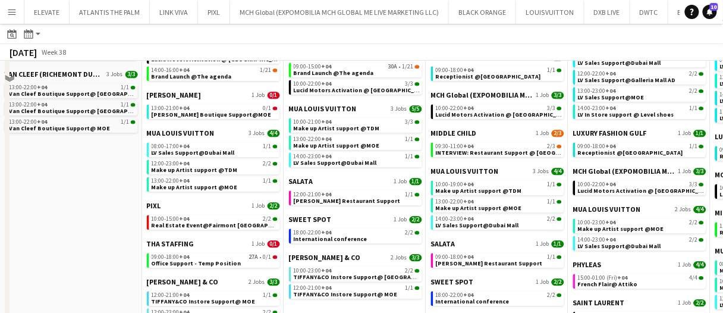
scroll to position [773, 0]
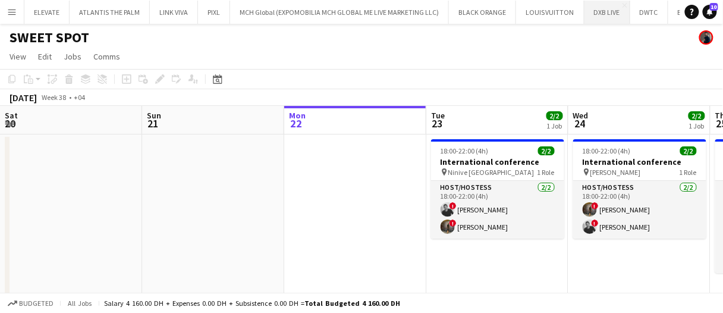
scroll to position [0, 262]
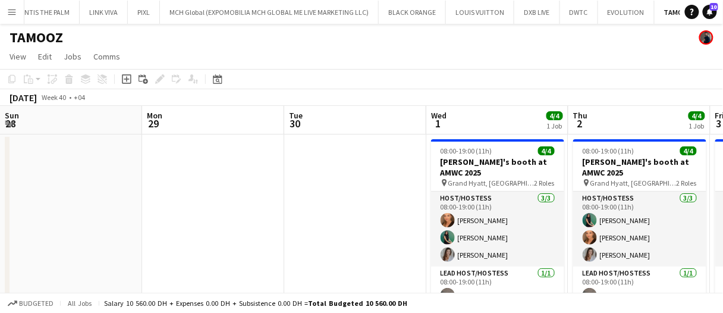
scroll to position [0, 315]
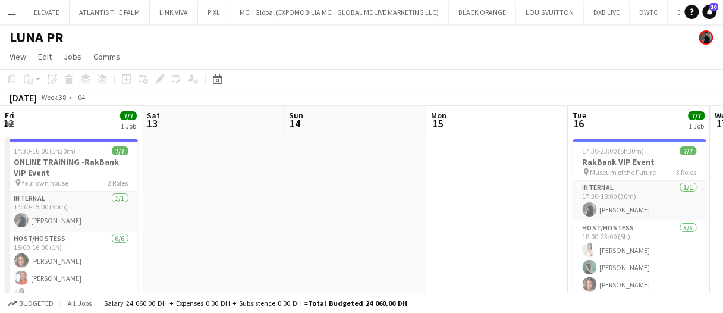
scroll to position [0, 571]
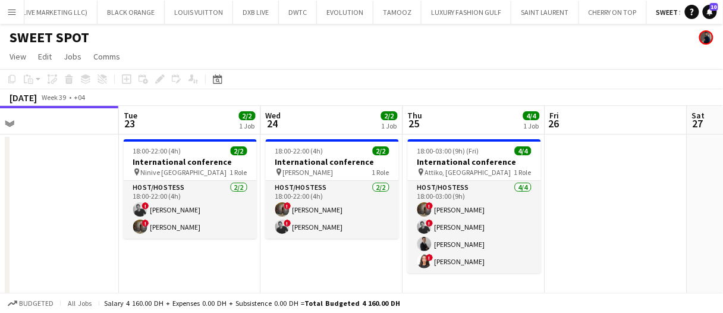
scroll to position [0, 308]
